Goal: Transaction & Acquisition: Purchase product/service

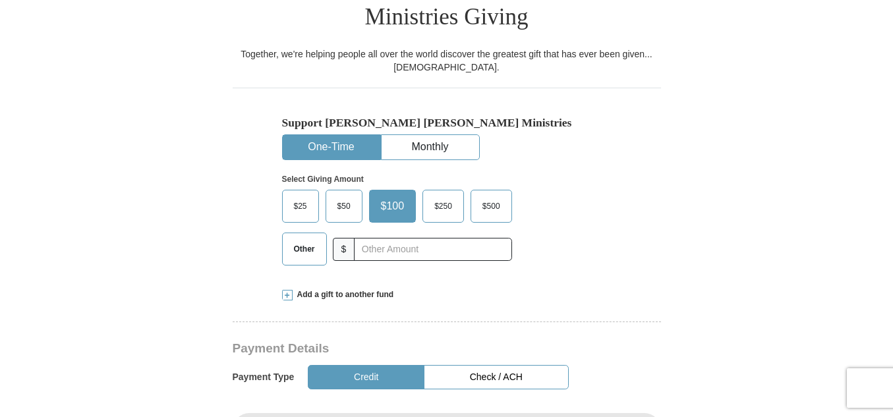
scroll to position [372, 0]
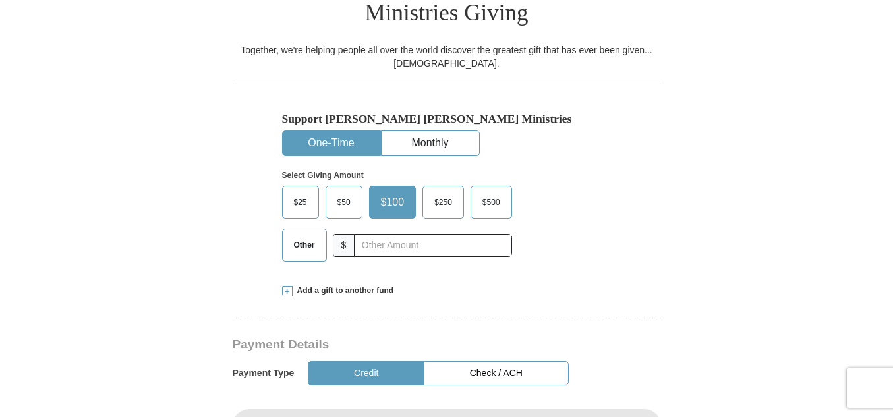
click at [290, 235] on span "Other" at bounding box center [304, 245] width 34 height 20
click at [0, 0] on input "Other" at bounding box center [0, 0] width 0 height 0
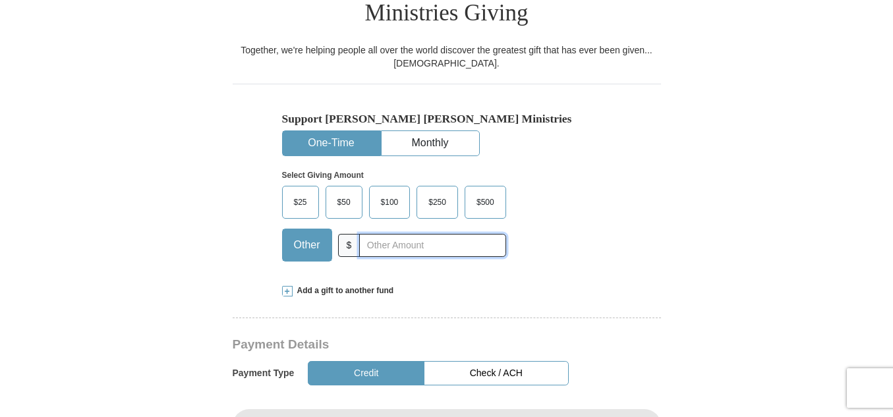
click at [370, 234] on input "text" at bounding box center [432, 245] width 146 height 23
type input "300.00"
drag, startPoint x: 892, startPoint y: 109, endPoint x: 900, endPoint y: 136, distance: 28.2
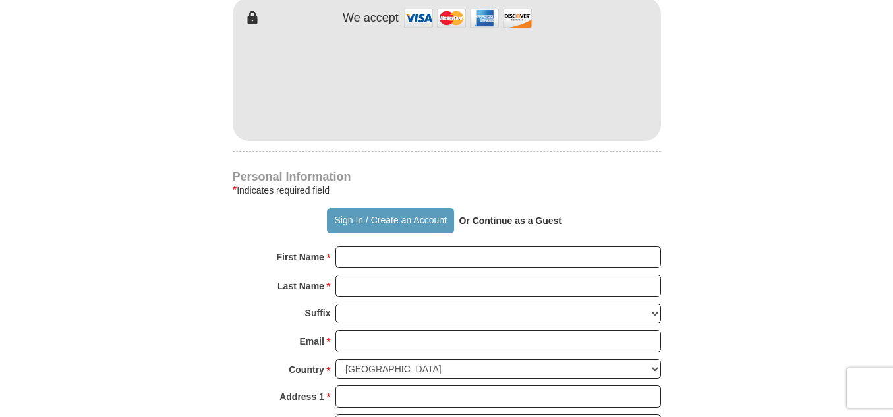
scroll to position [827, 0]
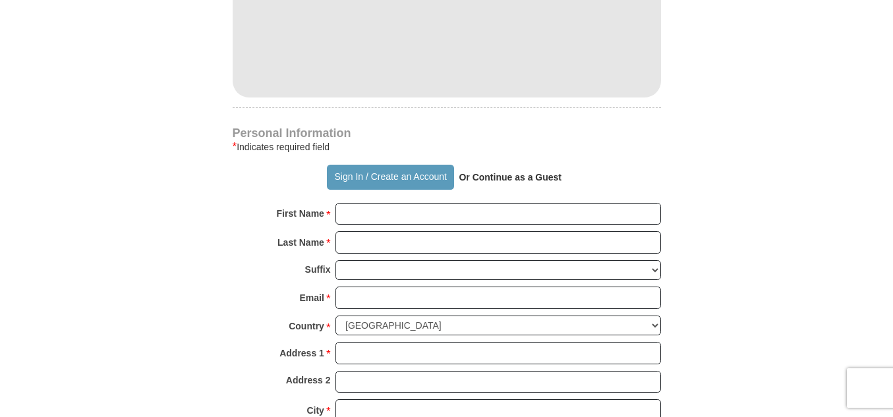
click at [522, 172] on strong "Or Continue as a Guest" at bounding box center [510, 177] width 103 height 11
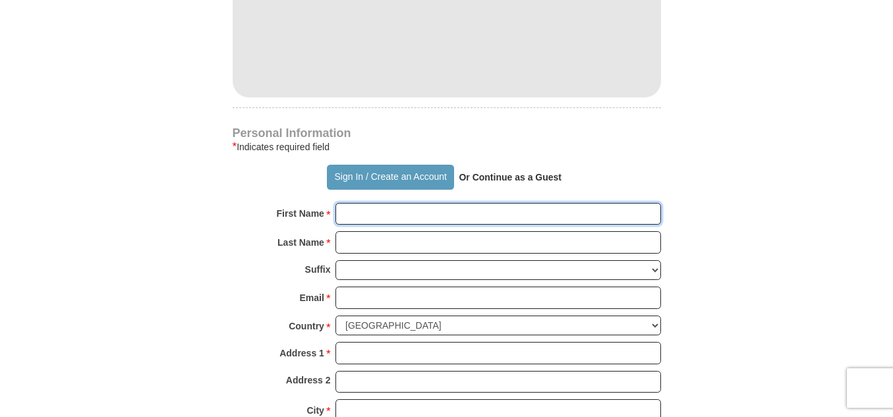
click at [351, 203] on input "First Name *" at bounding box center [498, 214] width 326 height 22
type input "[PERSON_NAME]"
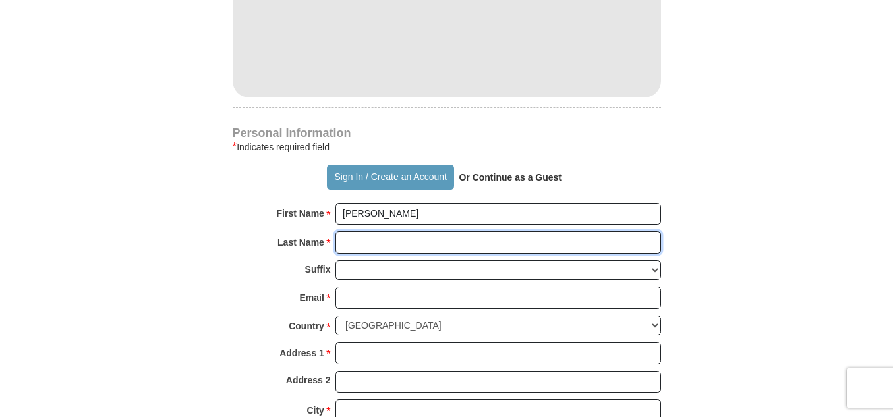
click at [358, 231] on input "Last Name *" at bounding box center [498, 242] width 326 height 22
type input "[PERSON_NAME]"
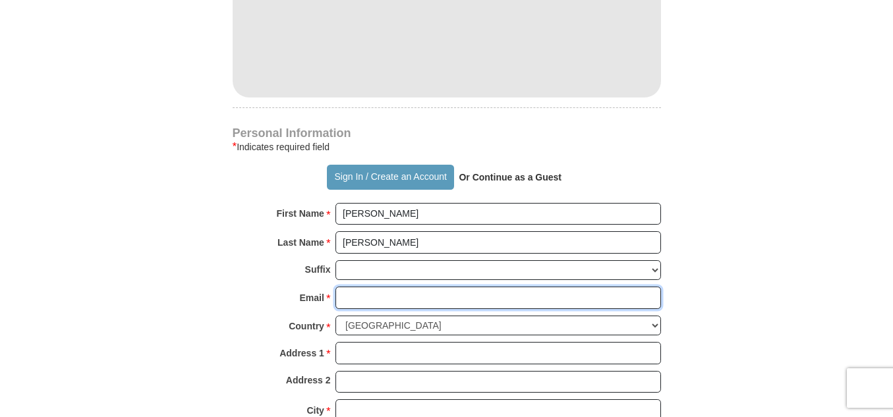
click at [344, 287] on input "Email *" at bounding box center [498, 298] width 326 height 22
type input "[EMAIL_ADDRESS][DOMAIN_NAME]"
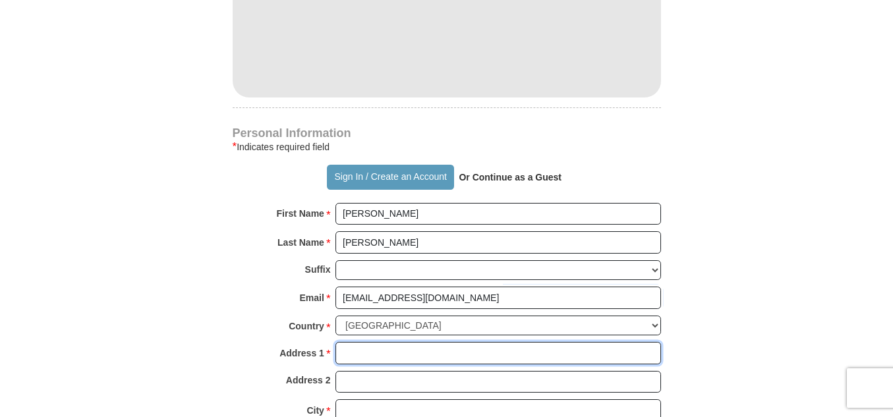
type input "PO Box 385"
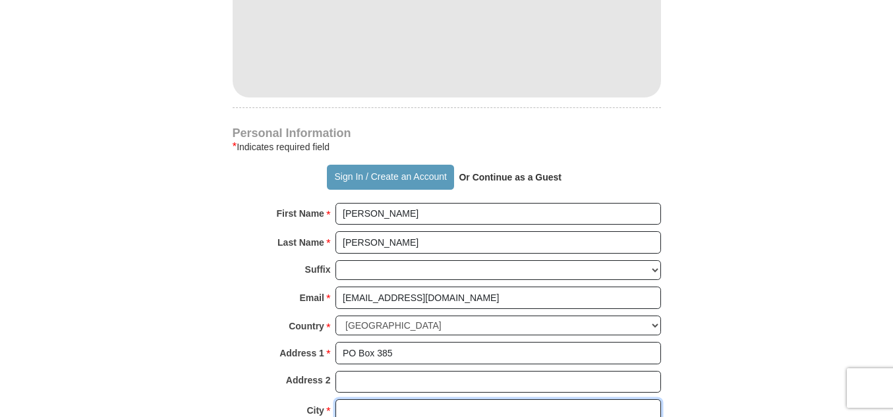
type input "[GEOGRAPHIC_DATA]"
select select "WY"
type input "82701"
type input "3077462886"
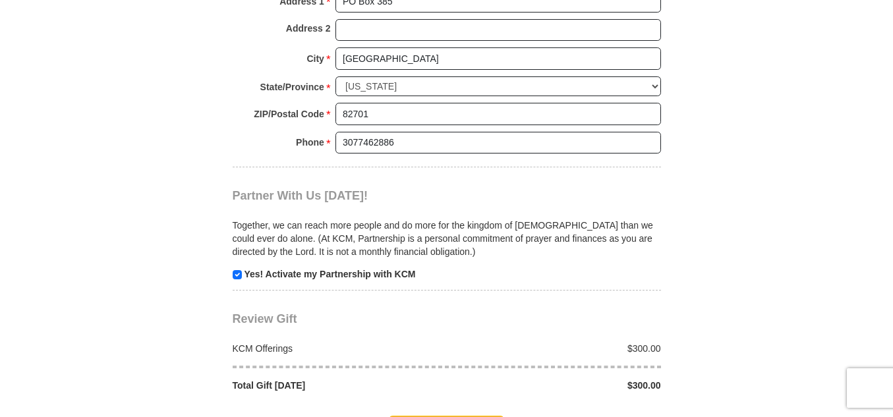
scroll to position [1250, 0]
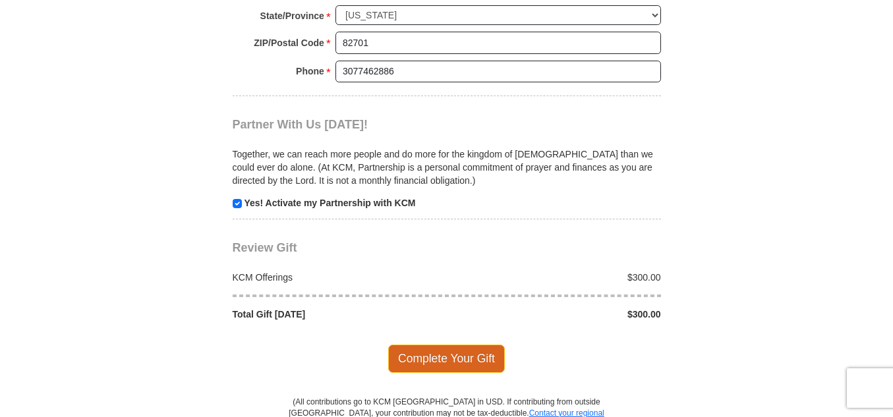
click at [436, 345] on span "Complete Your Gift" at bounding box center [446, 359] width 117 height 28
